Goal: Information Seeking & Learning: Learn about a topic

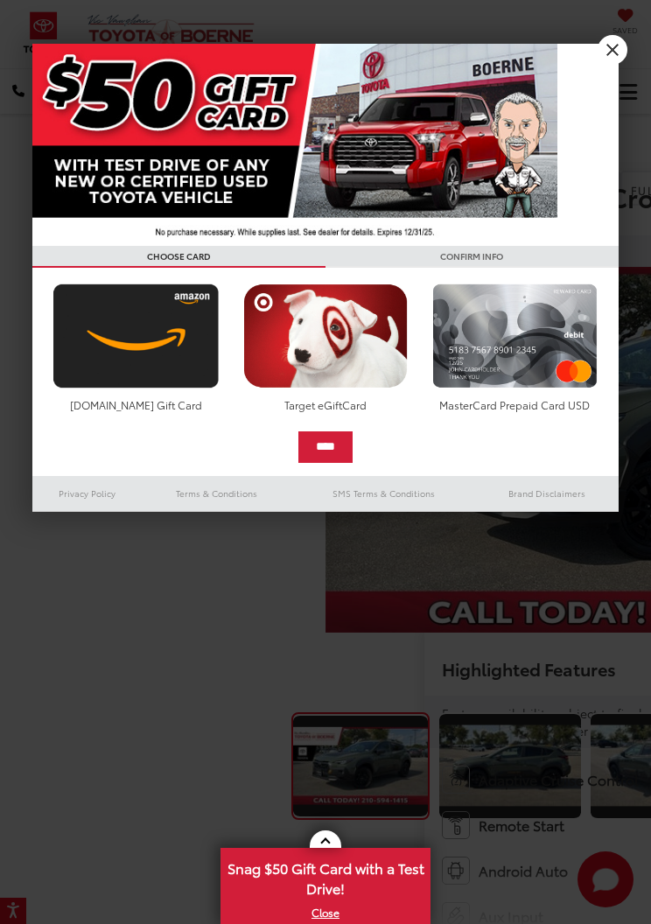
click at [616, 50] on link "X" at bounding box center [613, 50] width 30 height 30
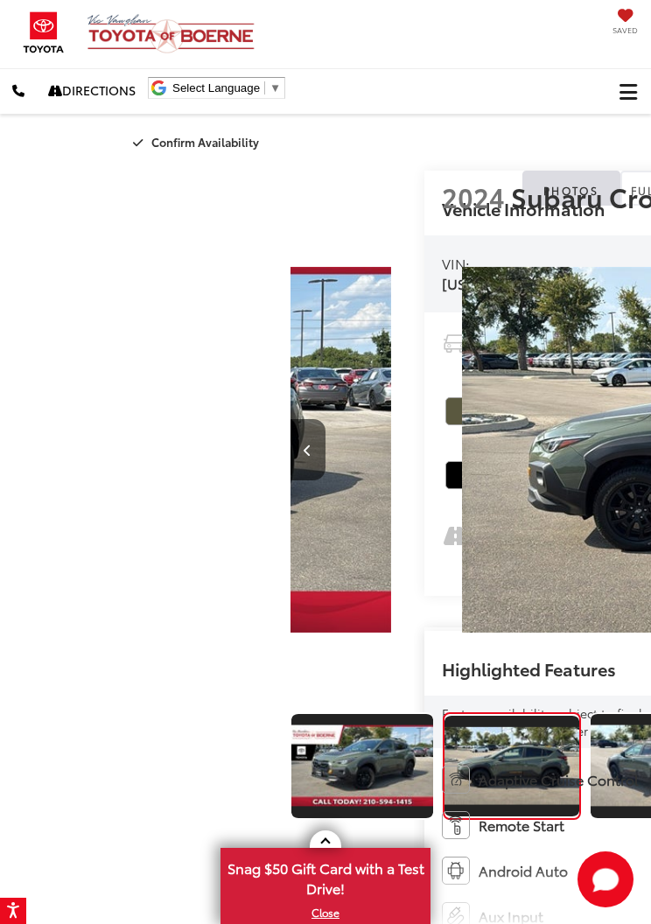
scroll to position [0, 651]
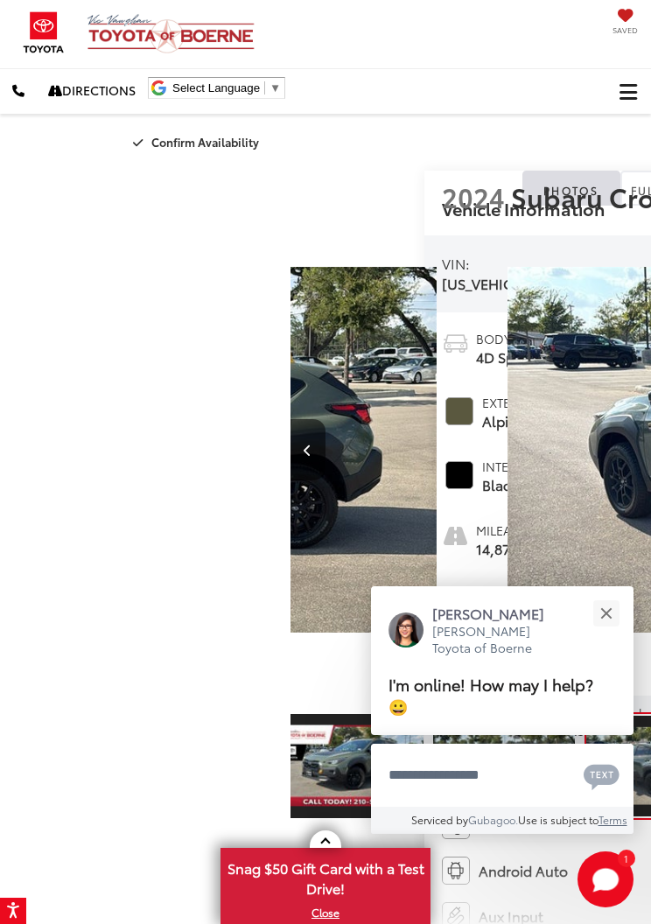
scroll to position [0, 11]
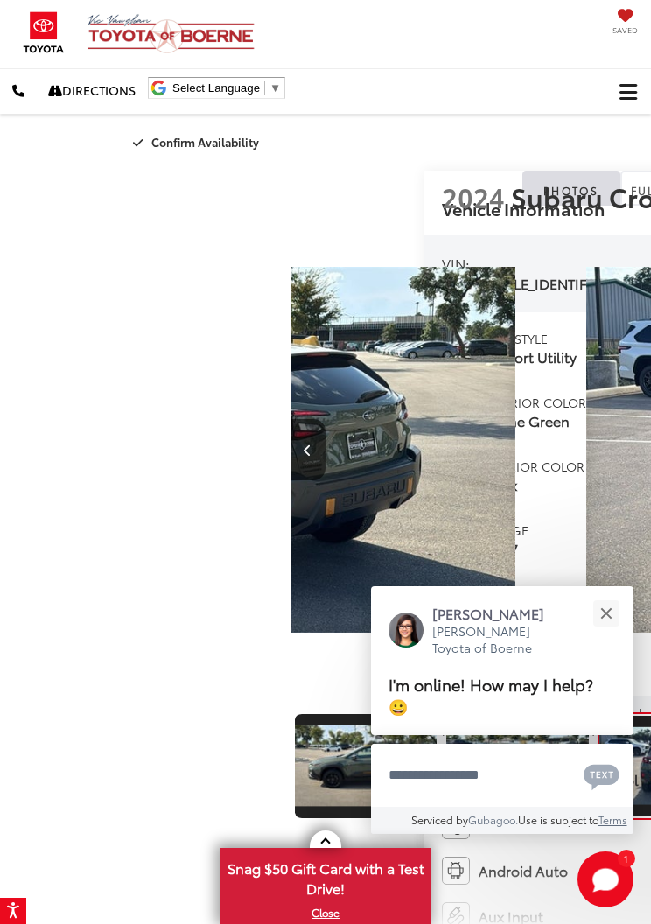
scroll to position [0, 1953]
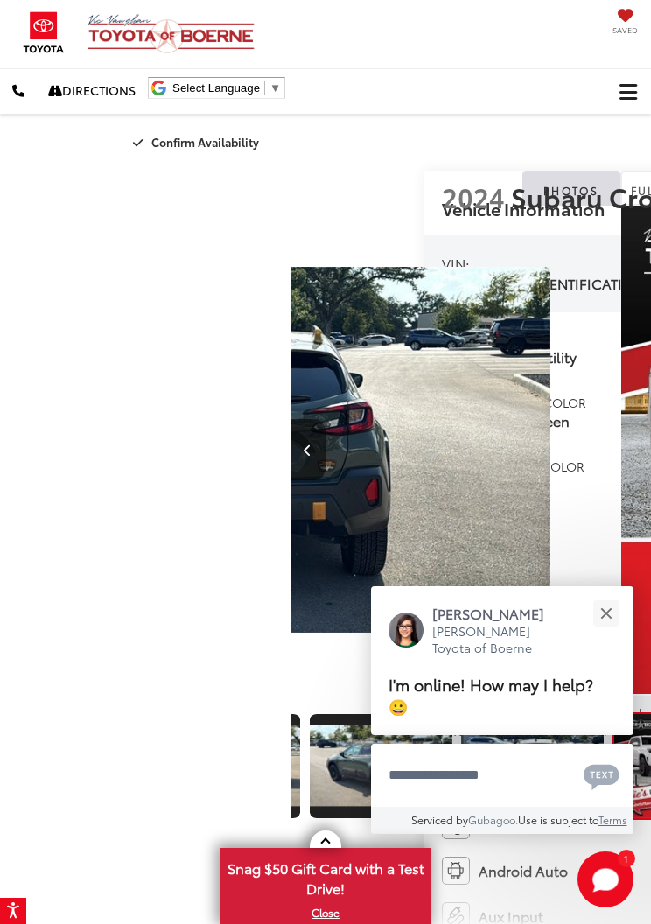
scroll to position [0, 2604]
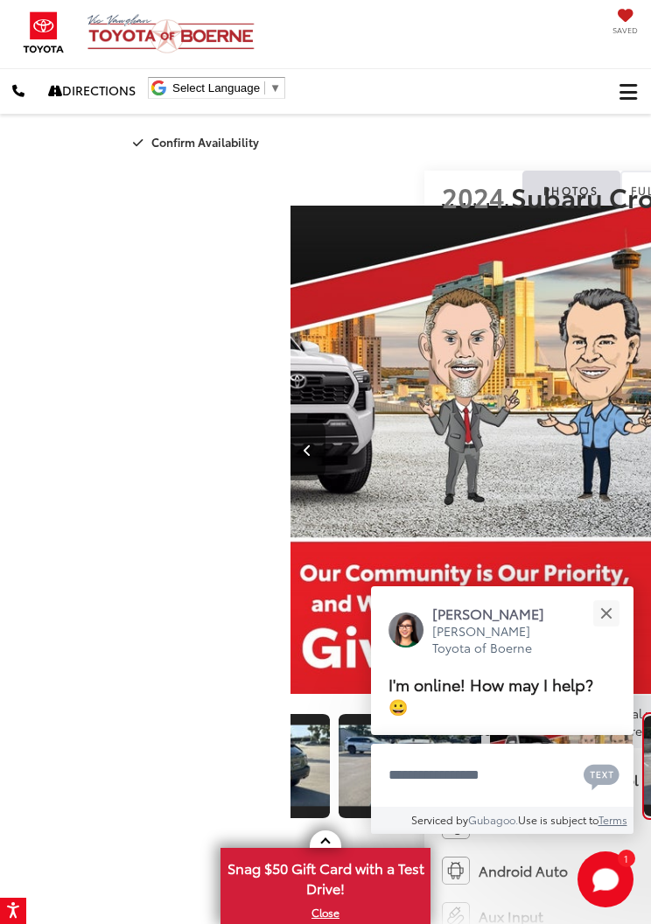
scroll to position [0, 3255]
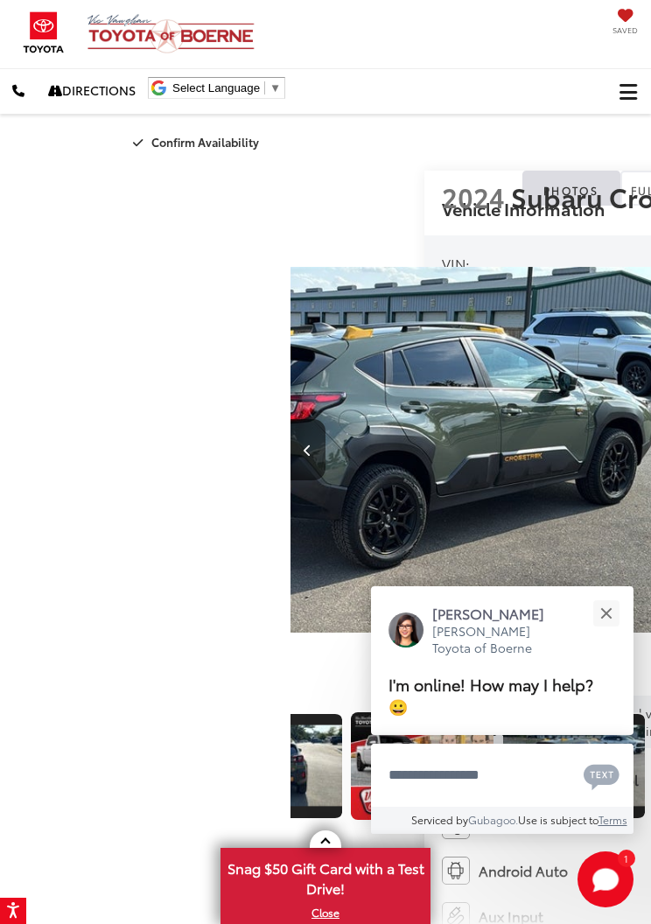
scroll to position [0, 3906]
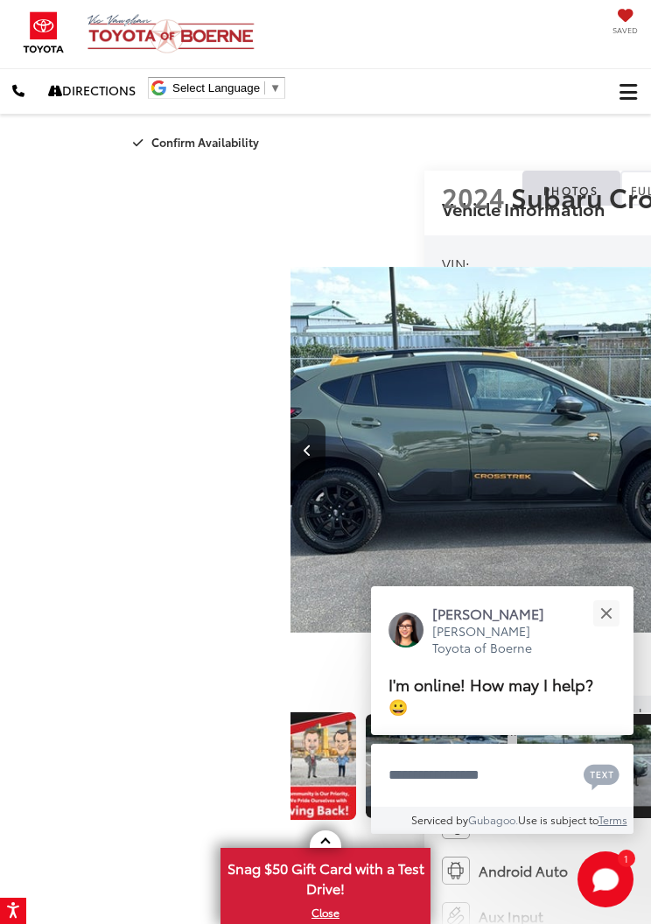
scroll to position [0, 0]
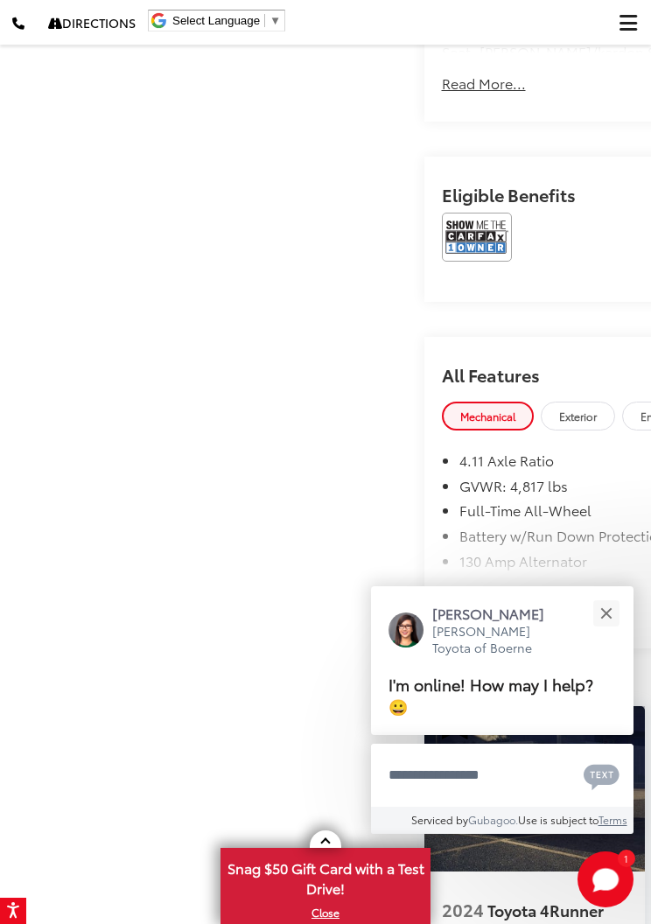
click at [603, 620] on div "Close" at bounding box center [605, 613] width 11 height 11
